Goal: Task Accomplishment & Management: Manage account settings

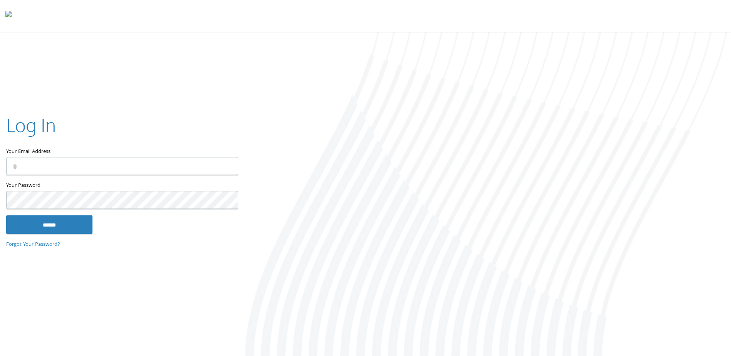
click at [179, 170] on input "Your Email Address" at bounding box center [122, 166] width 232 height 18
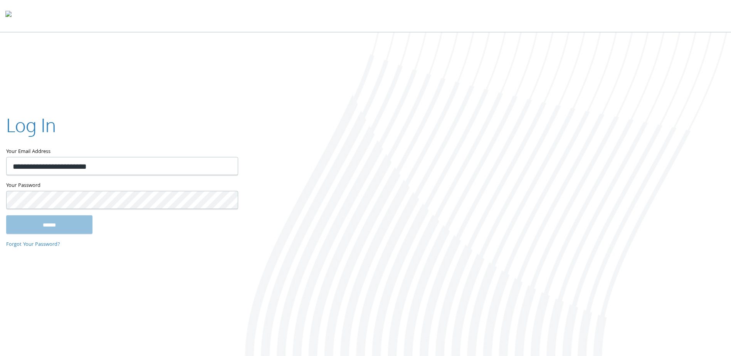
type input "**********"
click at [6, 215] on input "******" at bounding box center [49, 224] width 86 height 18
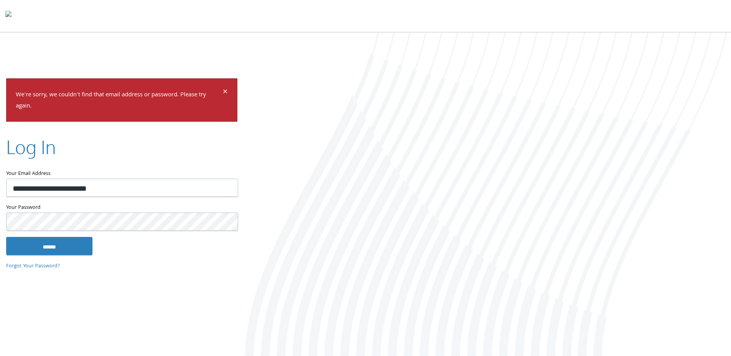
click at [6, 236] on input "******" at bounding box center [49, 245] width 86 height 18
